Goal: Navigation & Orientation: Find specific page/section

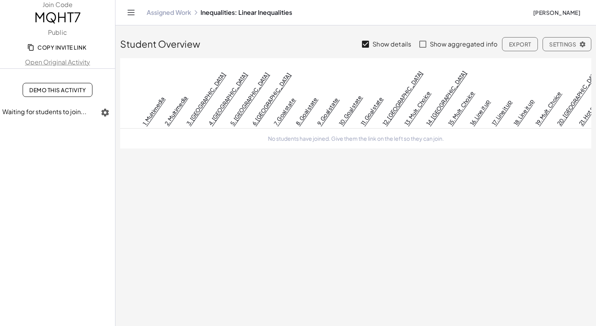
click at [129, 15] on icon "Toggle navigation" at bounding box center [130, 12] width 9 height 9
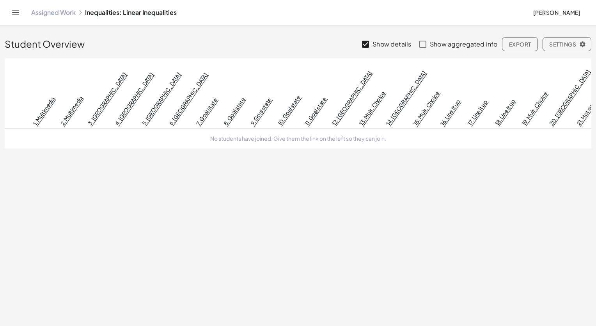
click at [14, 12] on icon "Toggle navigation" at bounding box center [15, 12] width 7 height 5
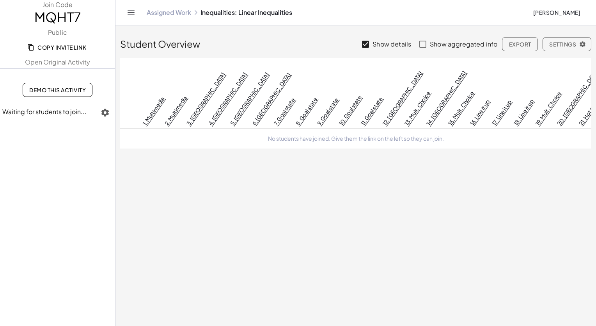
click at [299, 11] on span "[PERSON_NAME]" at bounding box center [557, 12] width 48 height 7
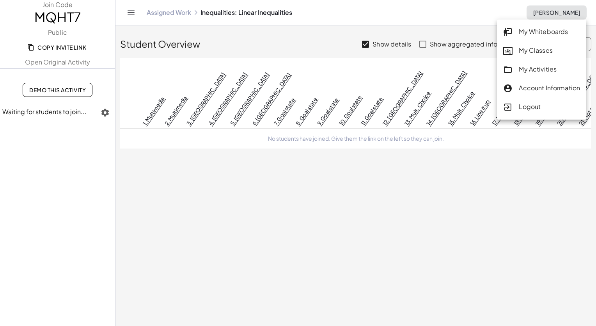
click at [299, 32] on div "My Whiteboards" at bounding box center [541, 32] width 77 height 10
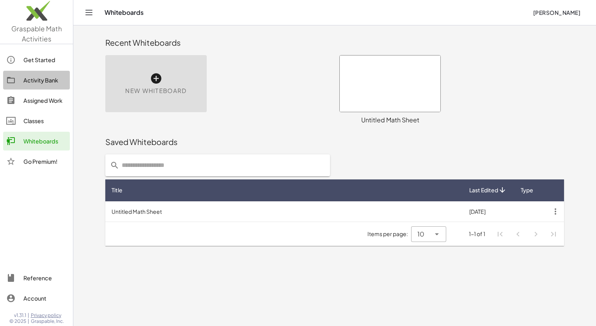
click at [48, 84] on div "Activity Bank" at bounding box center [44, 79] width 43 height 9
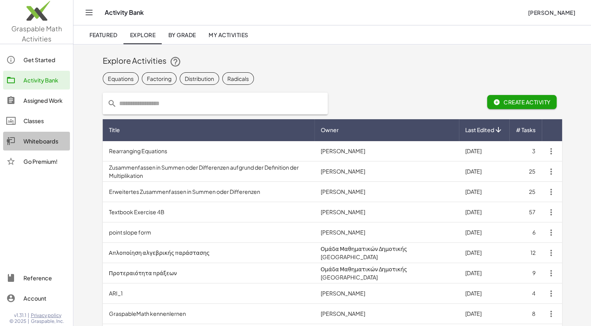
click at [37, 141] on div "Whiteboards" at bounding box center [44, 140] width 43 height 9
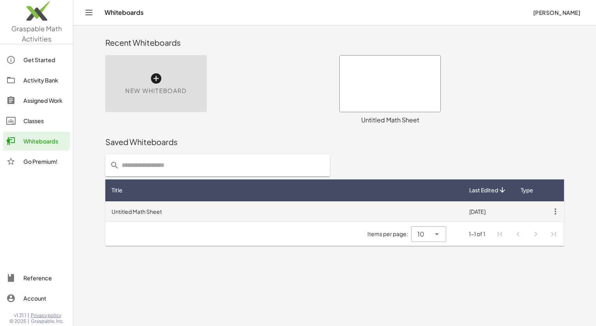
click at [149, 210] on td "Untitled Math Sheet" at bounding box center [284, 211] width 358 height 20
